Goal: Information Seeking & Learning: Learn about a topic

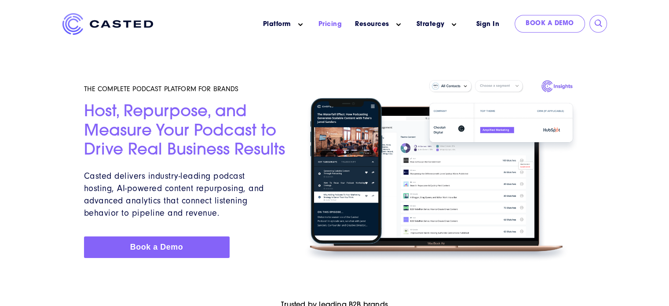
click at [333, 25] on link "Pricing" at bounding box center [330, 24] width 24 height 9
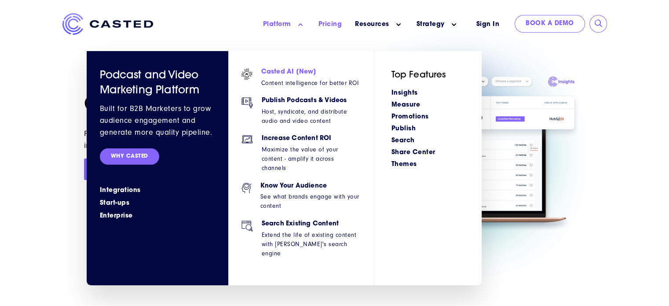
click at [283, 70] on h6 "Casted AI [New]" at bounding box center [310, 72] width 98 height 7
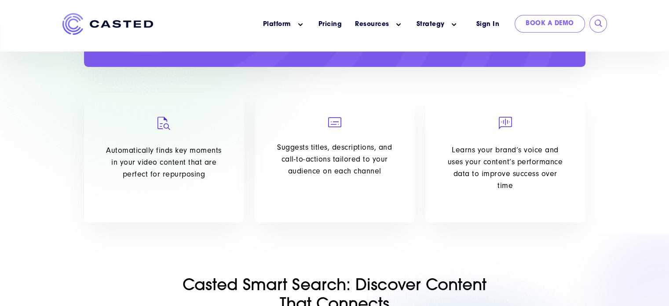
scroll to position [693, 0]
